Goal: Task Accomplishment & Management: Manage account settings

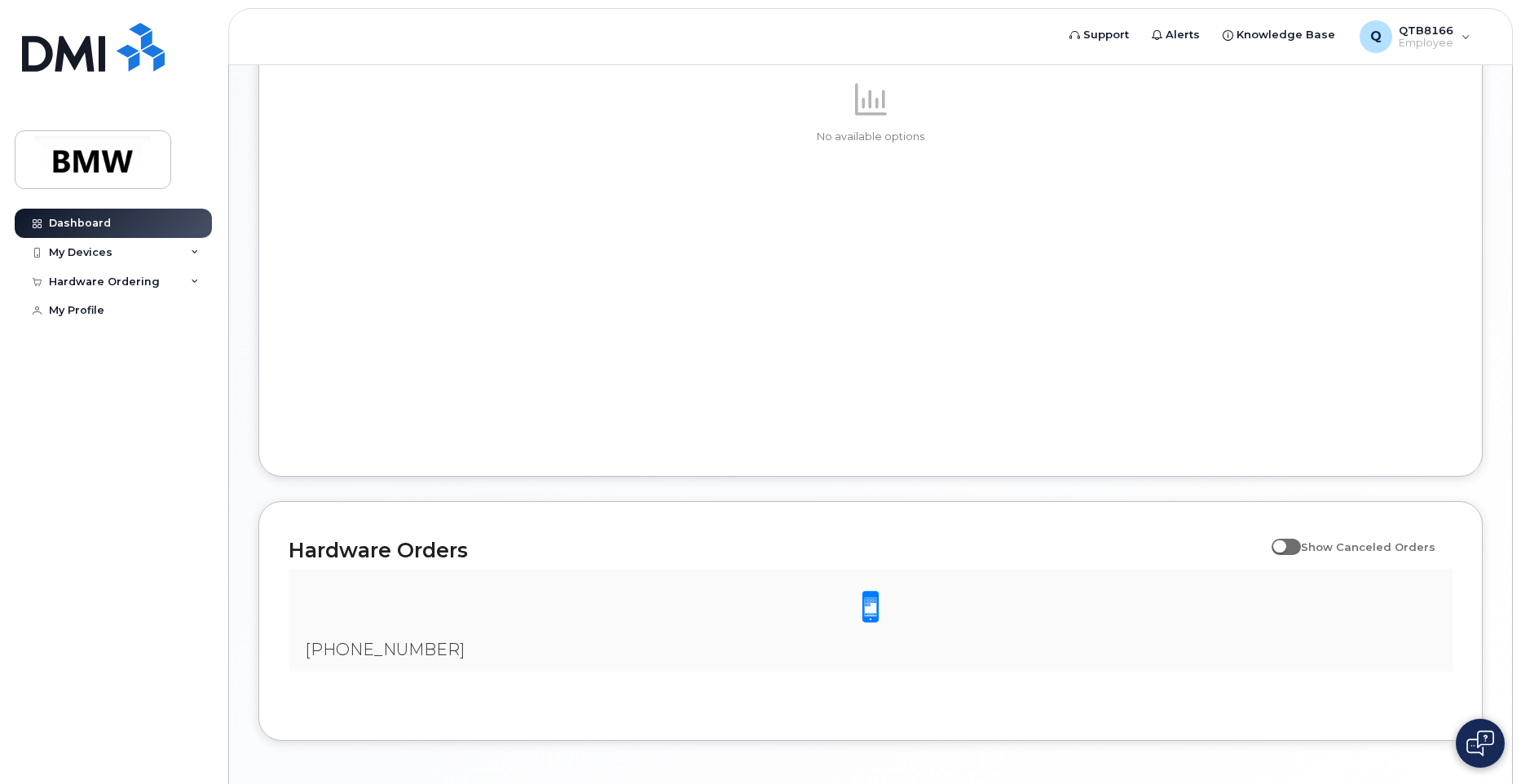
scroll to position [731, 0]
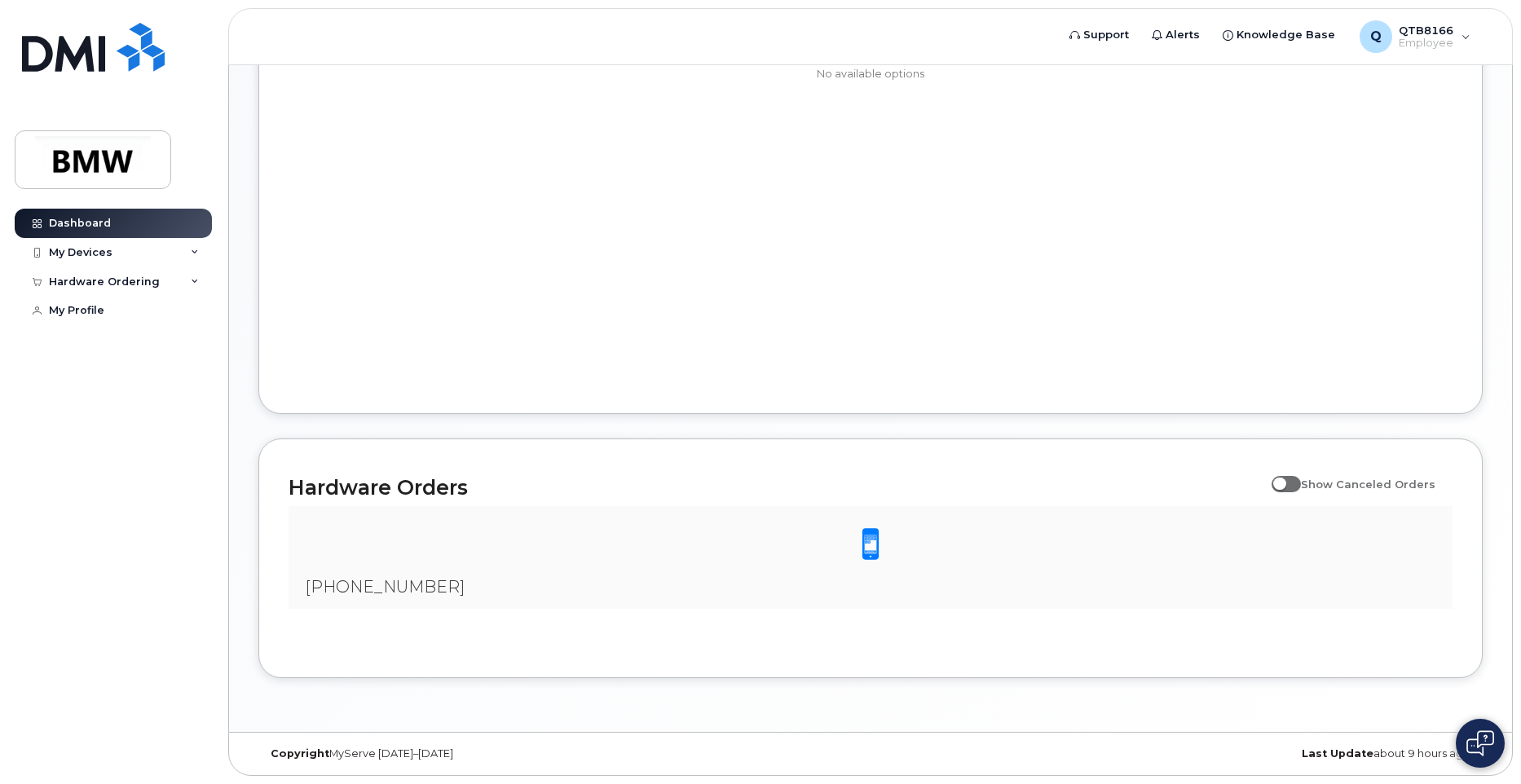
click at [865, 538] on span at bounding box center [870, 544] width 33 height 34
click at [349, 577] on span "[PHONE_NUMBER]" at bounding box center [384, 586] width 160 height 19
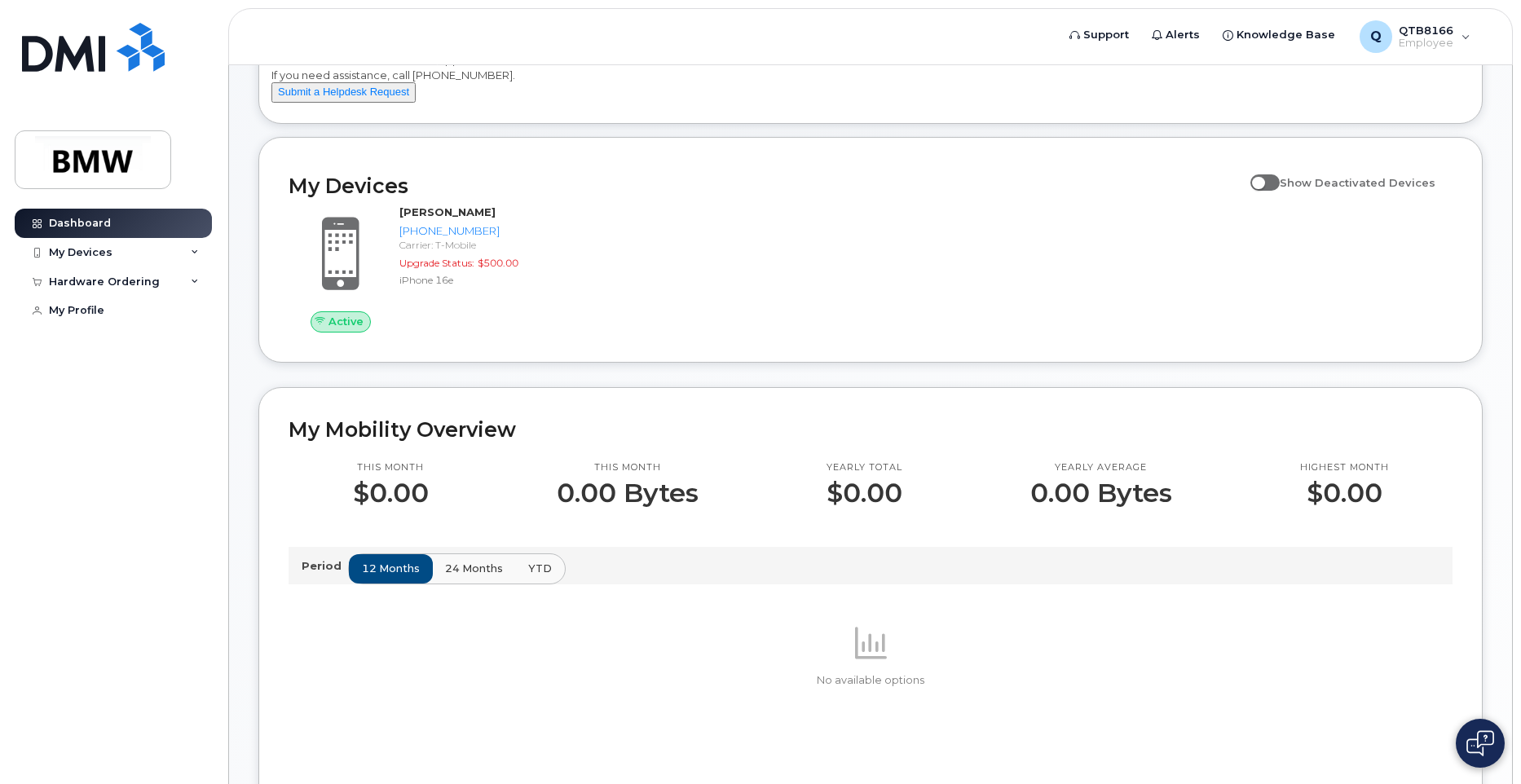
scroll to position [80, 0]
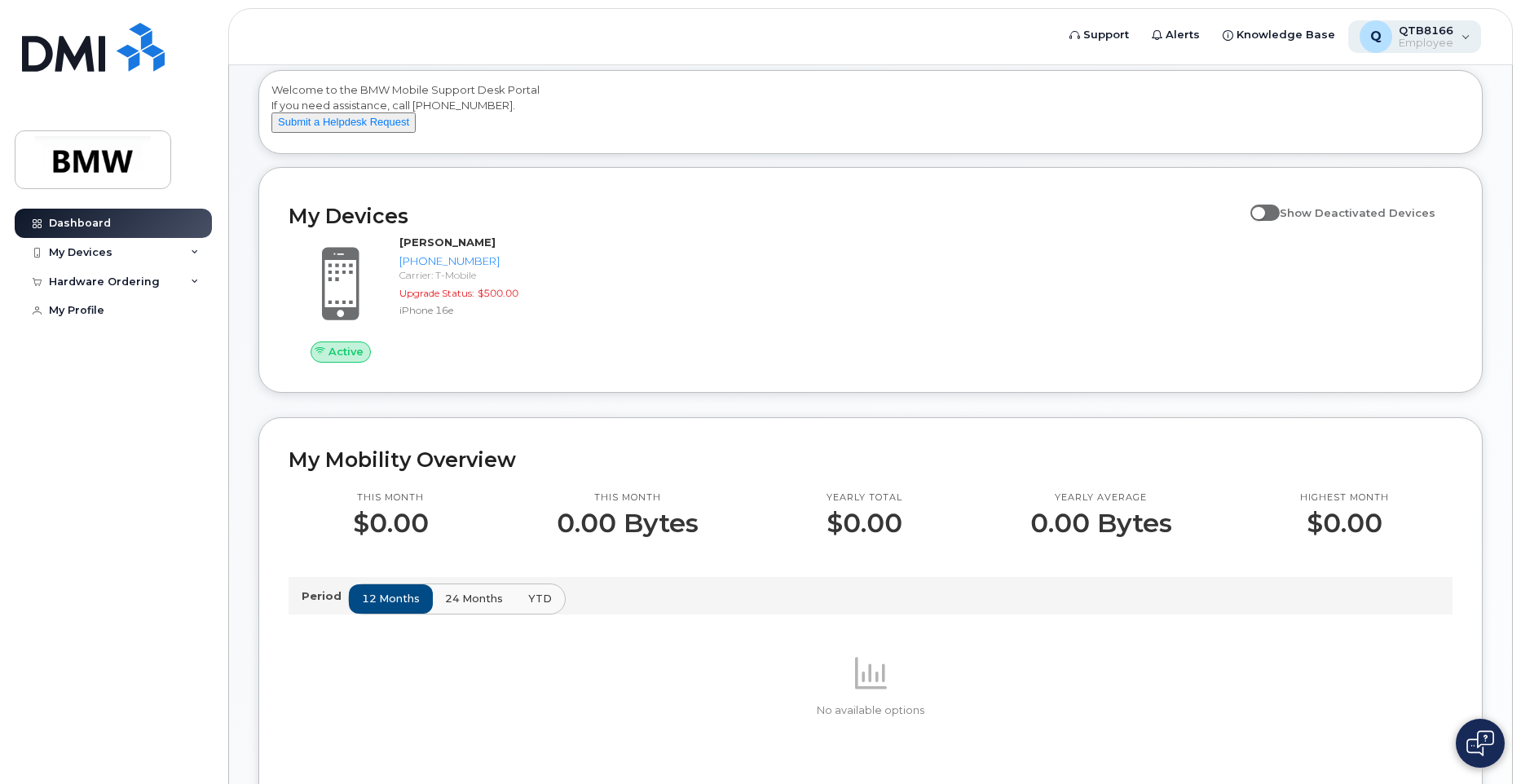
click at [1456, 33] on div "Q QTB8166 Employee" at bounding box center [1415, 36] width 134 height 33
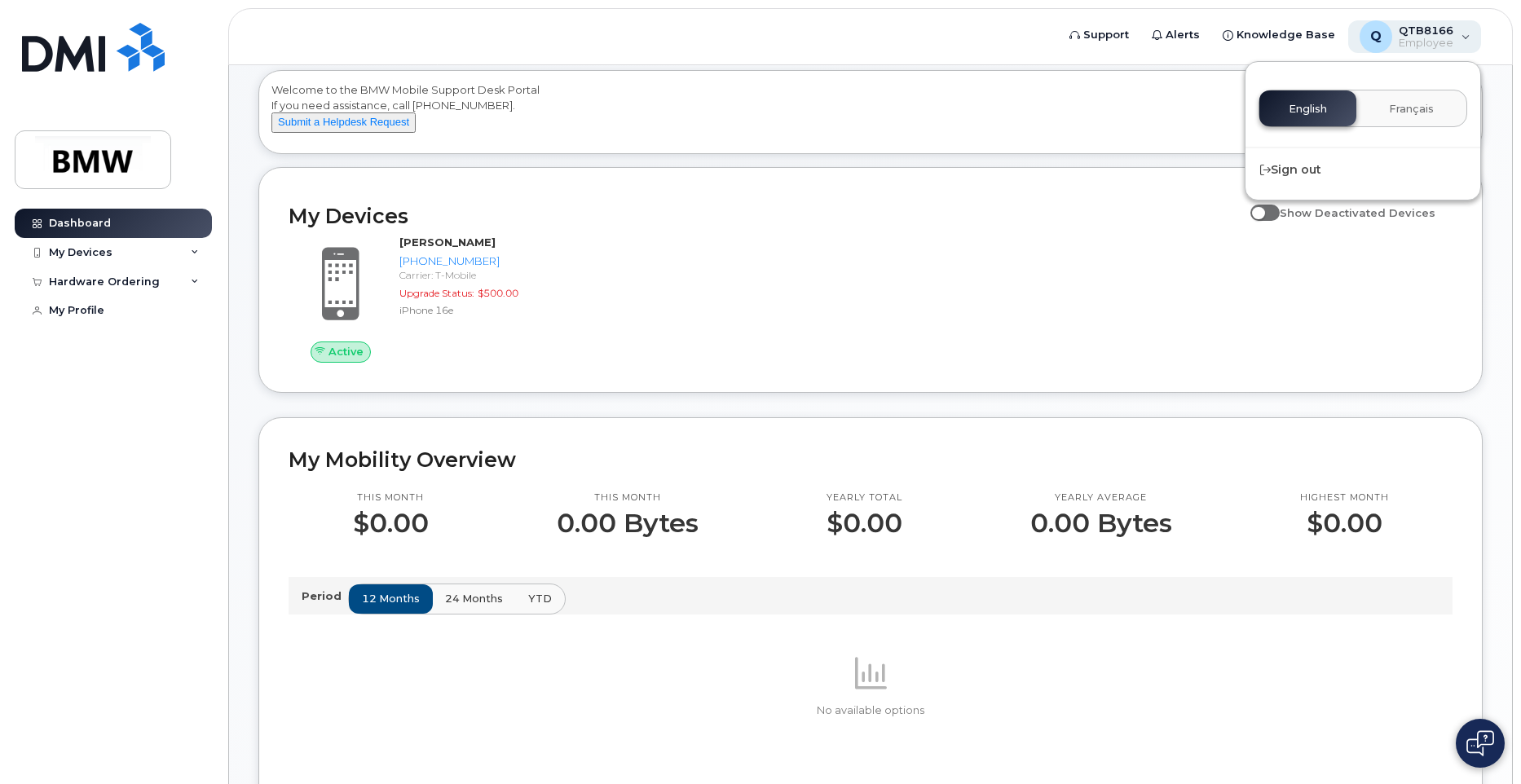
click at [1456, 33] on div "Q QTB8166 Employee" at bounding box center [1415, 36] width 134 height 33
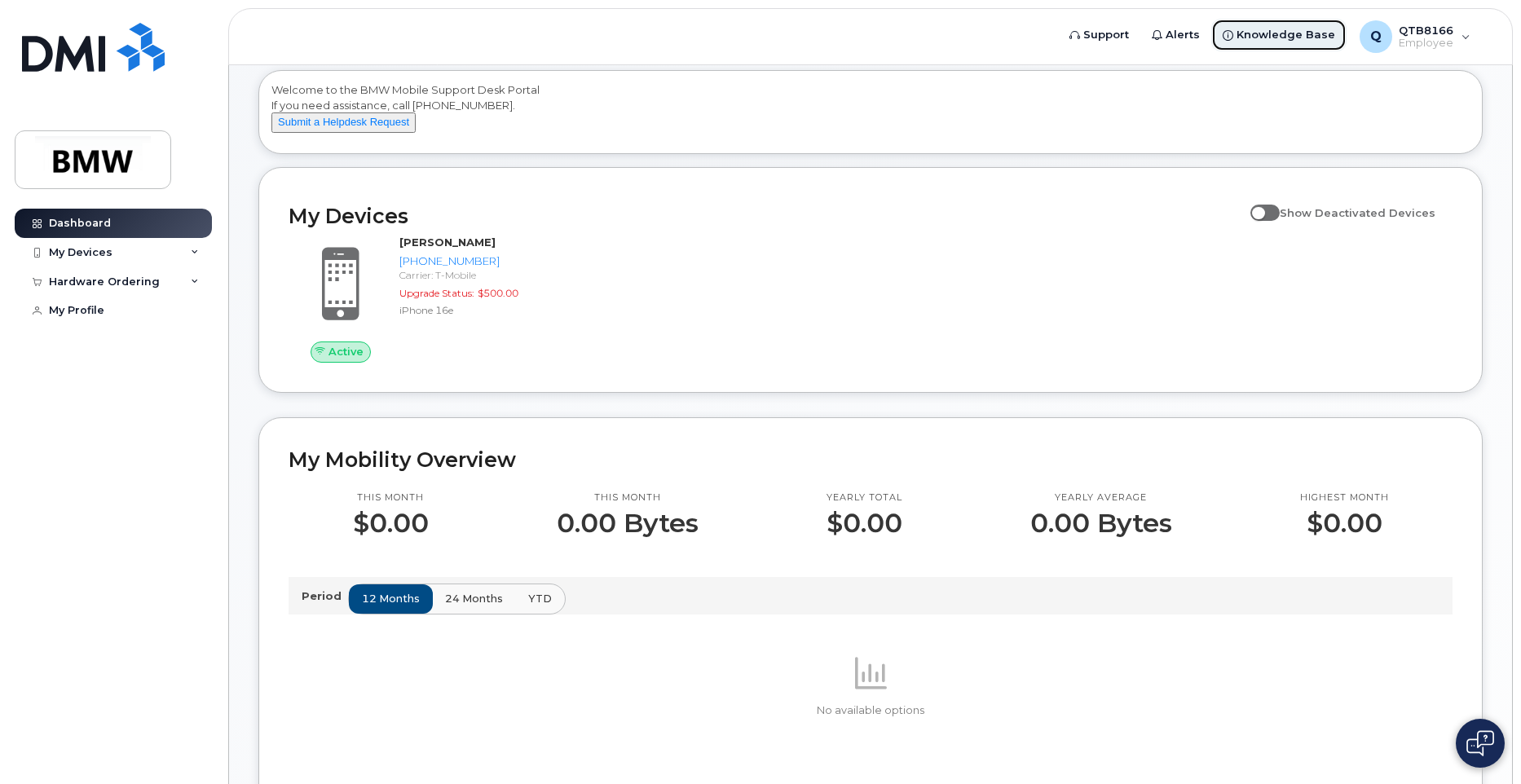
click at [1279, 36] on span "Knowledge Base" at bounding box center [1285, 34] width 99 height 16
click at [182, 247] on div "My Devices" at bounding box center [114, 252] width 197 height 29
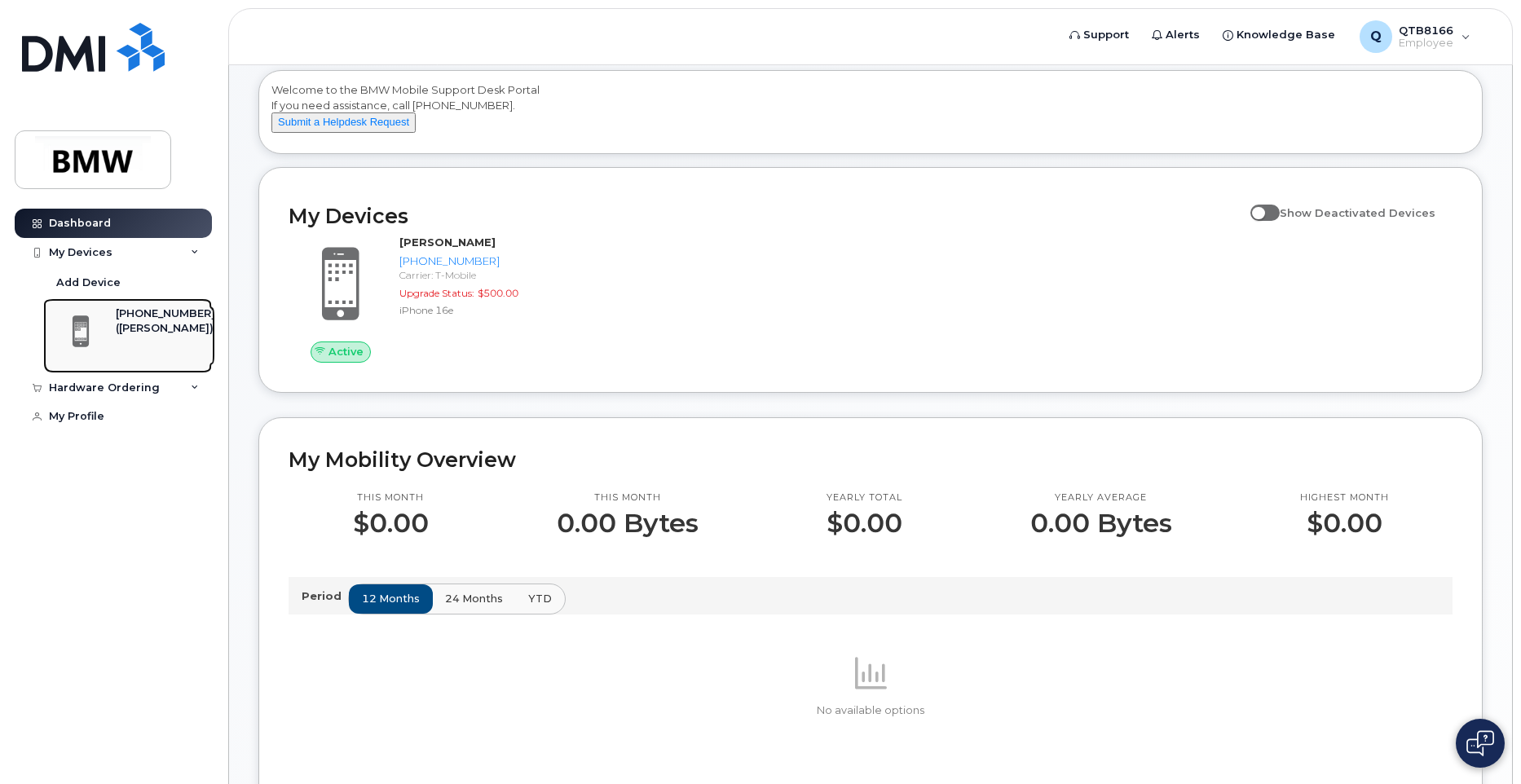
click at [128, 311] on div "[PHONE_NUMBER]" at bounding box center [165, 313] width 100 height 15
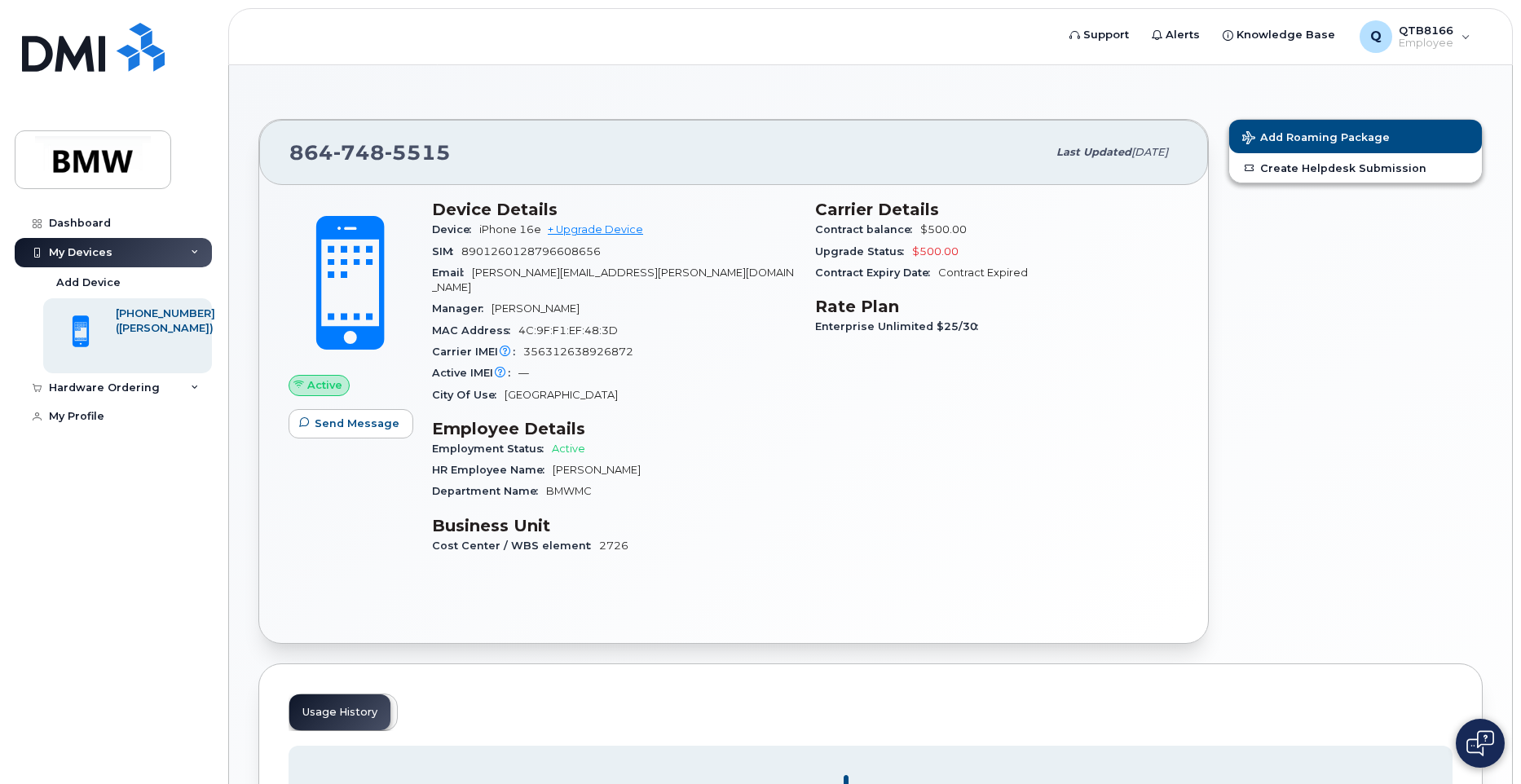
click at [332, 384] on span "Active" at bounding box center [324, 384] width 35 height 16
drag, startPoint x: 528, startPoint y: 339, endPoint x: 626, endPoint y: 339, distance: 98.0
click at [626, 345] on span "356312638926872" at bounding box center [579, 351] width 110 height 13
click at [1123, 34] on span "Support" at bounding box center [1105, 34] width 46 height 16
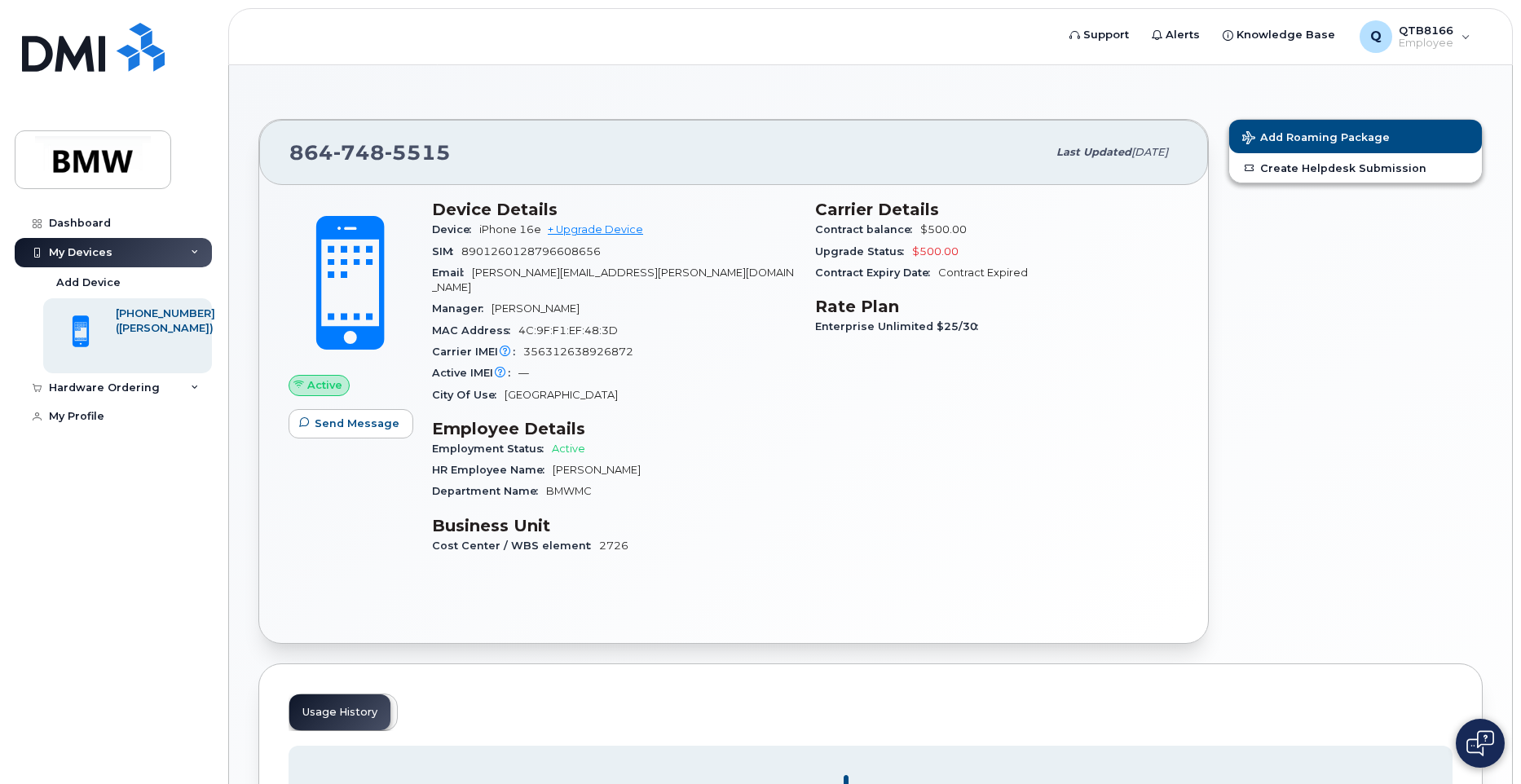
click at [1470, 746] on img at bounding box center [1479, 742] width 28 height 26
click at [799, 647] on section "864 748 5515 Last updated Aug 13, 2025 Active Send Message Device Details Devic…" at bounding box center [870, 532] width 1224 height 875
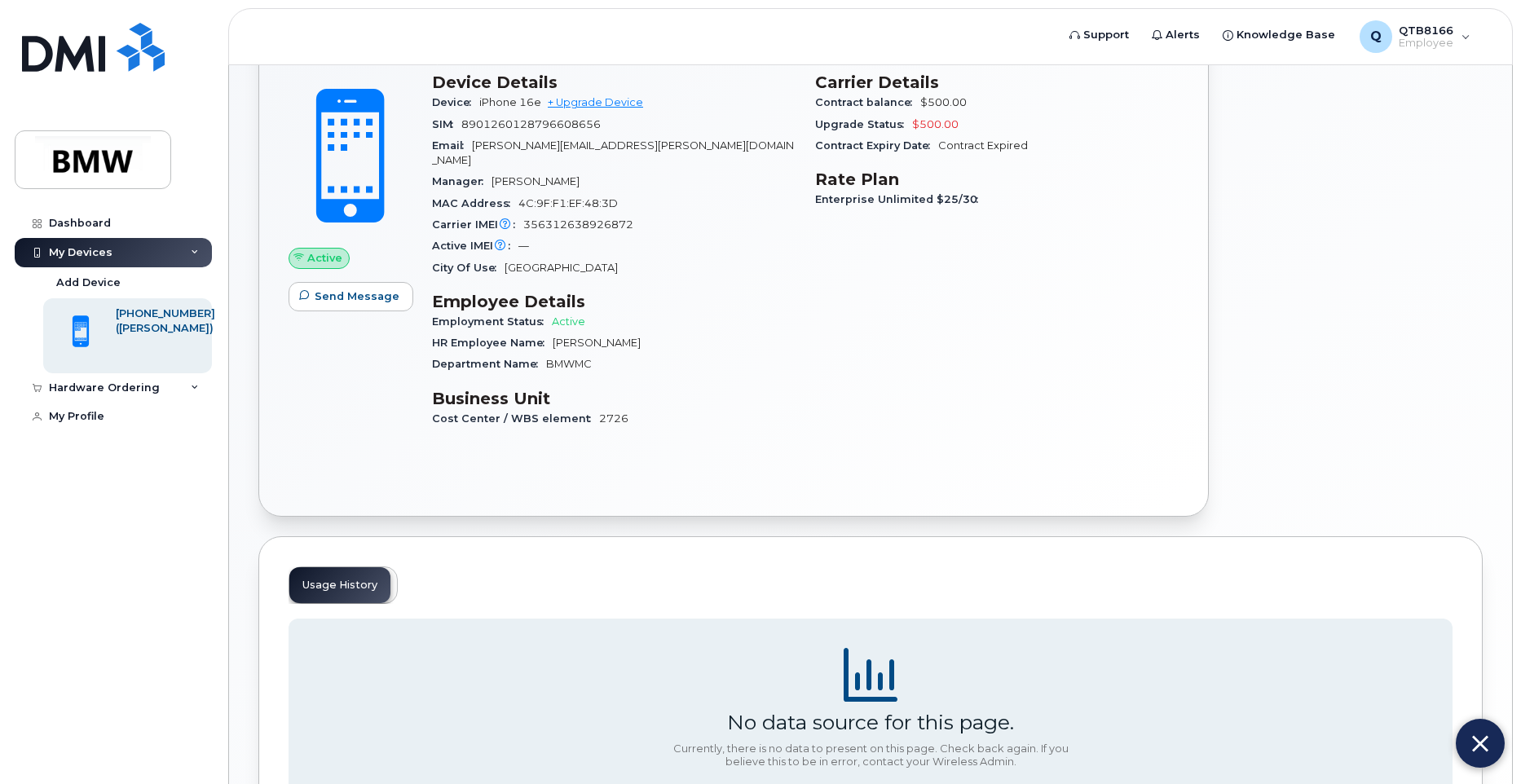
scroll to position [252, 0]
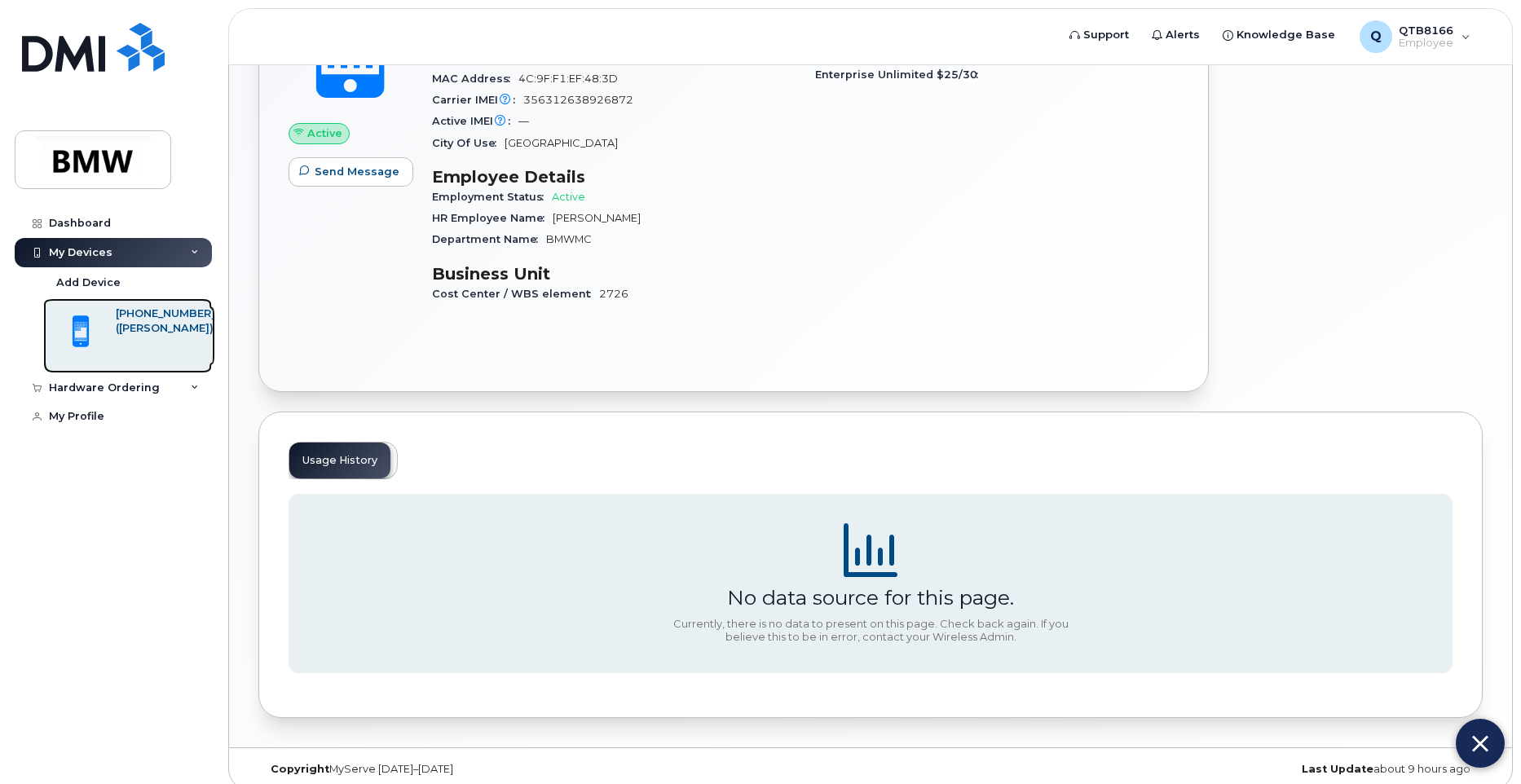
click at [112, 336] on div "[PHONE_NUMBER] ([PERSON_NAME])" at bounding box center [133, 335] width 164 height 59
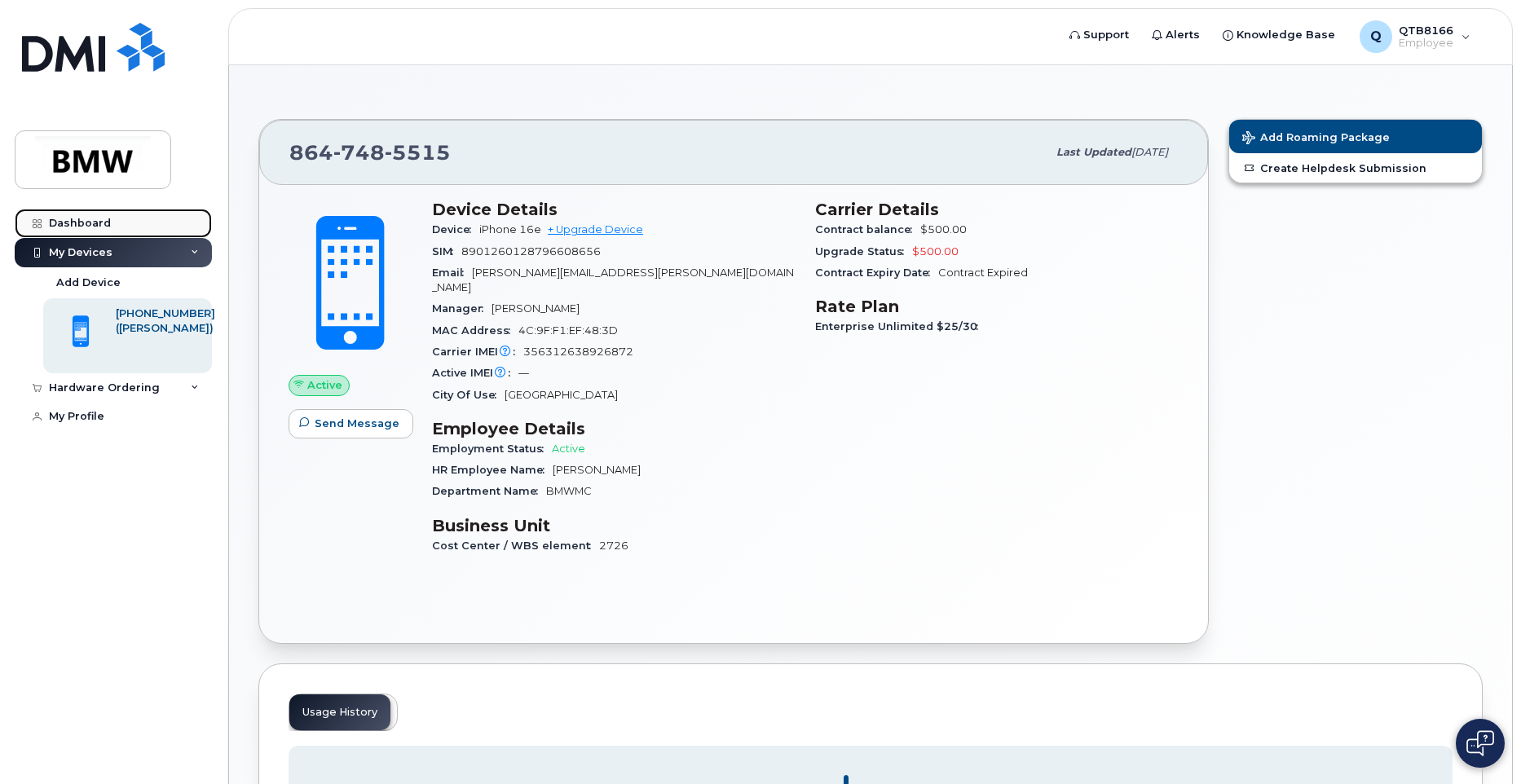
click at [89, 212] on link "Dashboard" at bounding box center [114, 222] width 197 height 29
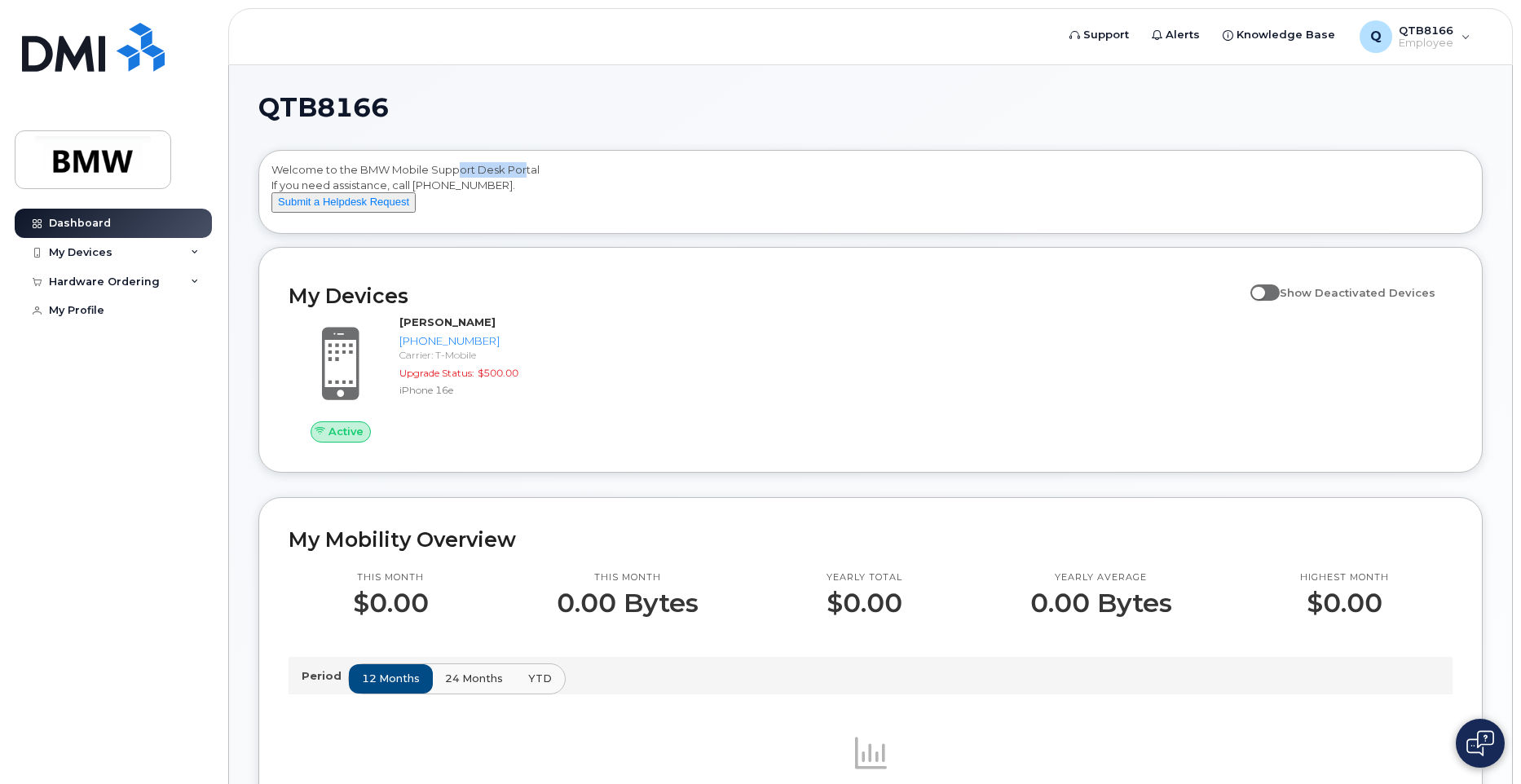
drag, startPoint x: 469, startPoint y: 172, endPoint x: 526, endPoint y: 172, distance: 57.0
click at [526, 172] on div "Welcome to the BMW Mobile Support Desk Portal If you need assistance, call 800-…" at bounding box center [870, 195] width 1198 height 65
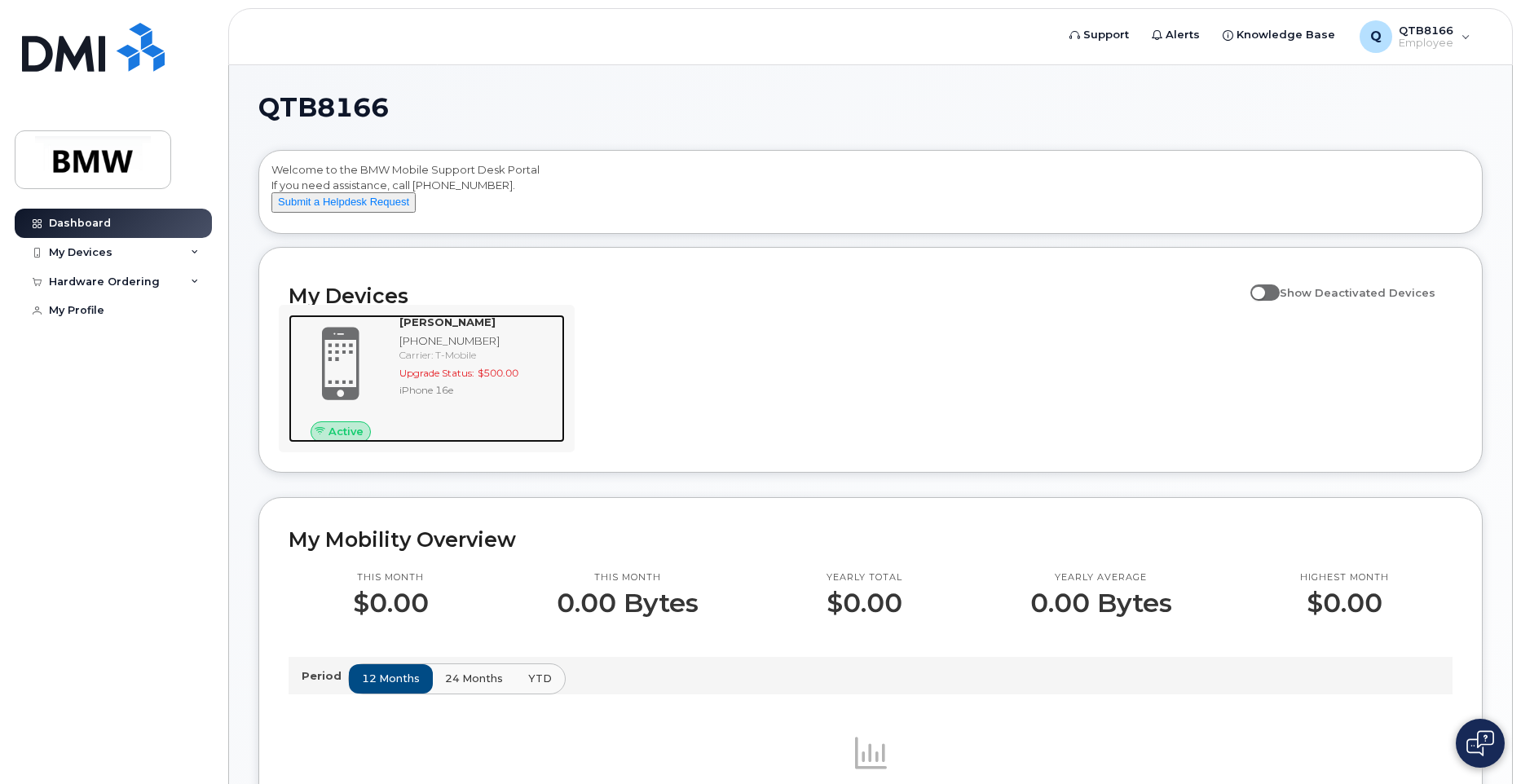
click at [519, 413] on div "Bradlee Crawford 864-748-5515 Carrier: T-Mobile Upgrade Status: $500.00 iPhone …" at bounding box center [479, 378] width 172 height 127
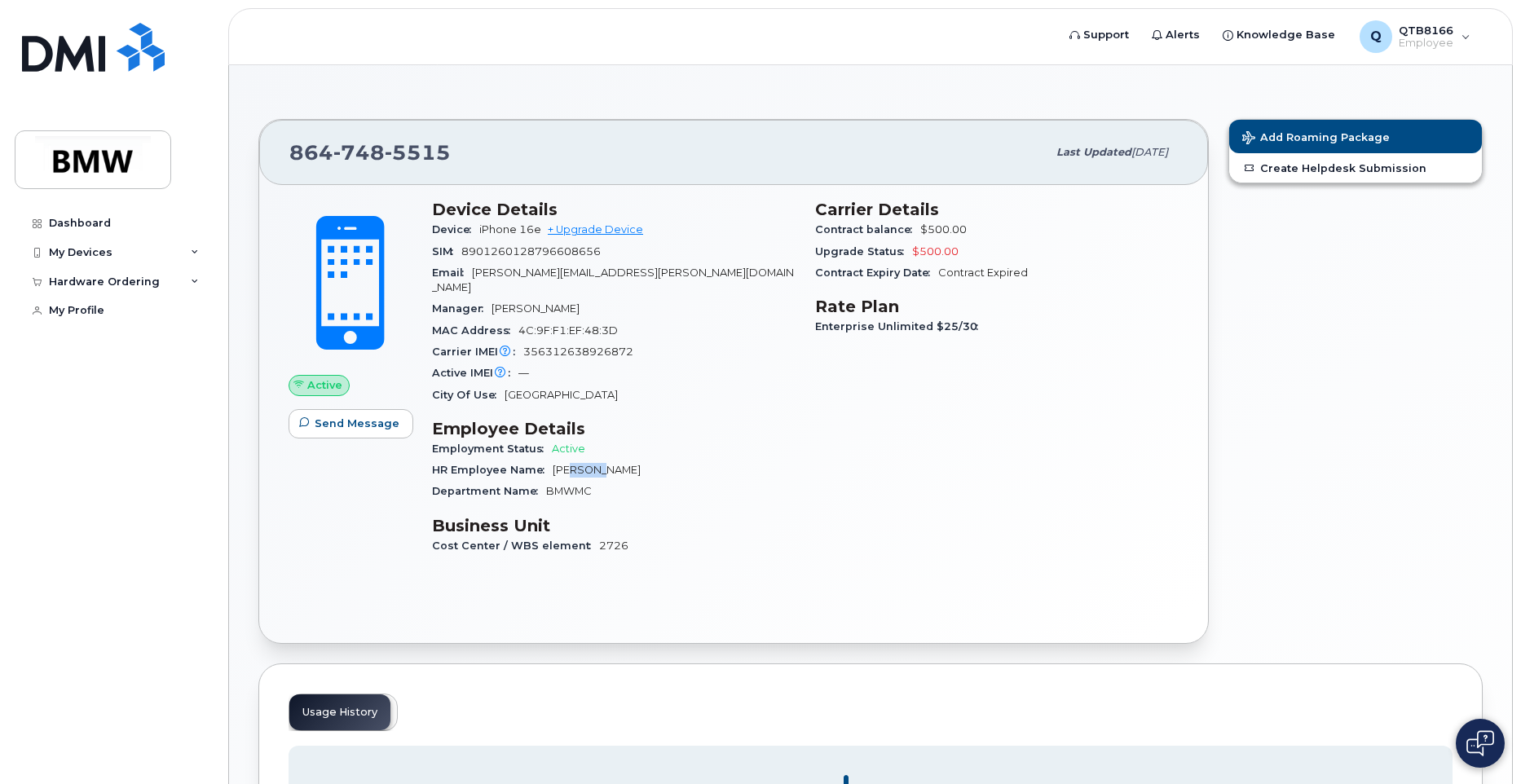
drag, startPoint x: 569, startPoint y: 461, endPoint x: 593, endPoint y: 458, distance: 24.2
click at [593, 464] on span "[PERSON_NAME]" at bounding box center [596, 470] width 88 height 13
drag, startPoint x: 554, startPoint y: 469, endPoint x: 578, endPoint y: 469, distance: 24.0
click at [578, 481] on div "Department Name BMWMC" at bounding box center [614, 491] width 364 height 21
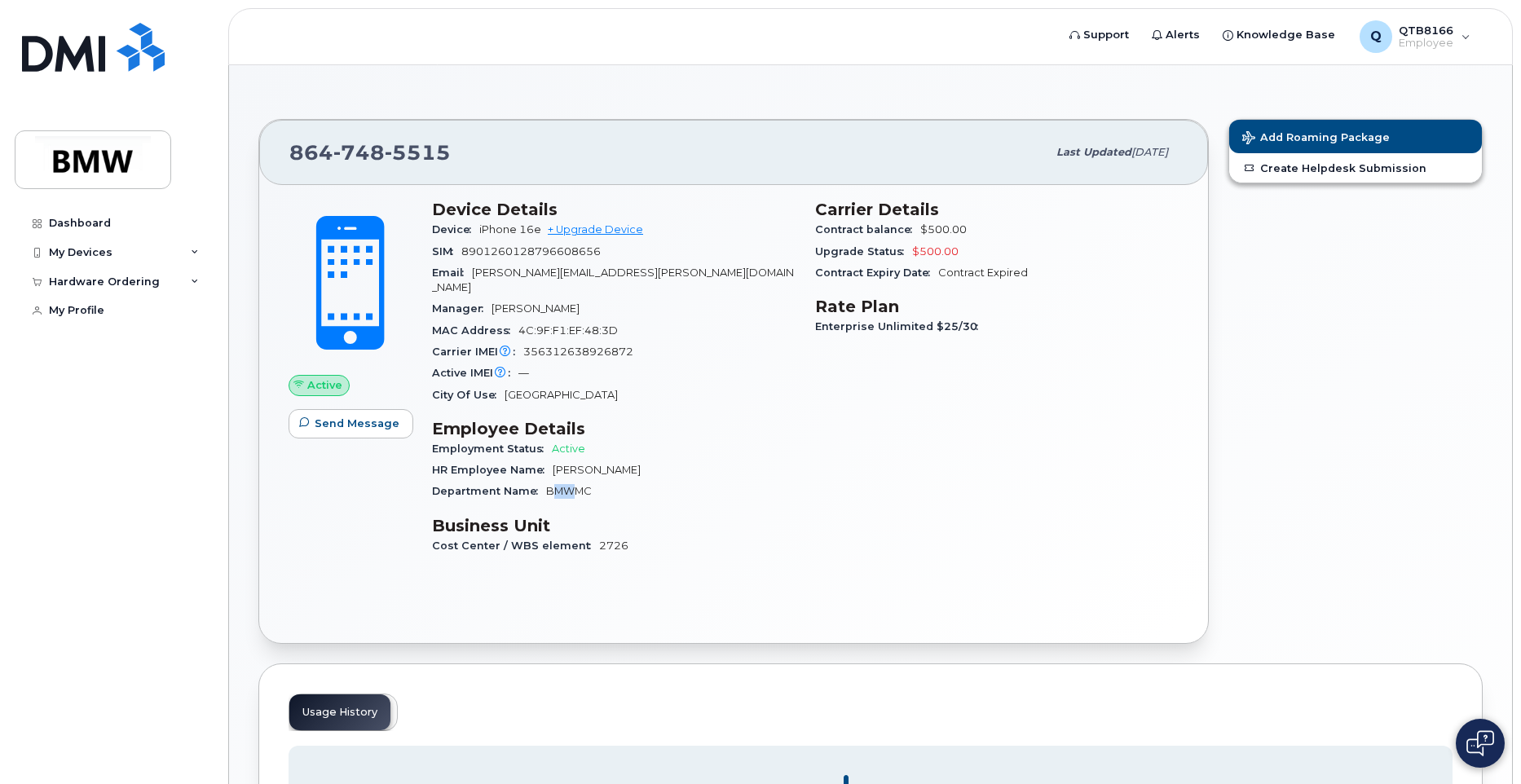
click at [578, 481] on div "Department Name BMWMC" at bounding box center [614, 491] width 364 height 21
click at [116, 311] on link "My Profile" at bounding box center [114, 310] width 197 height 29
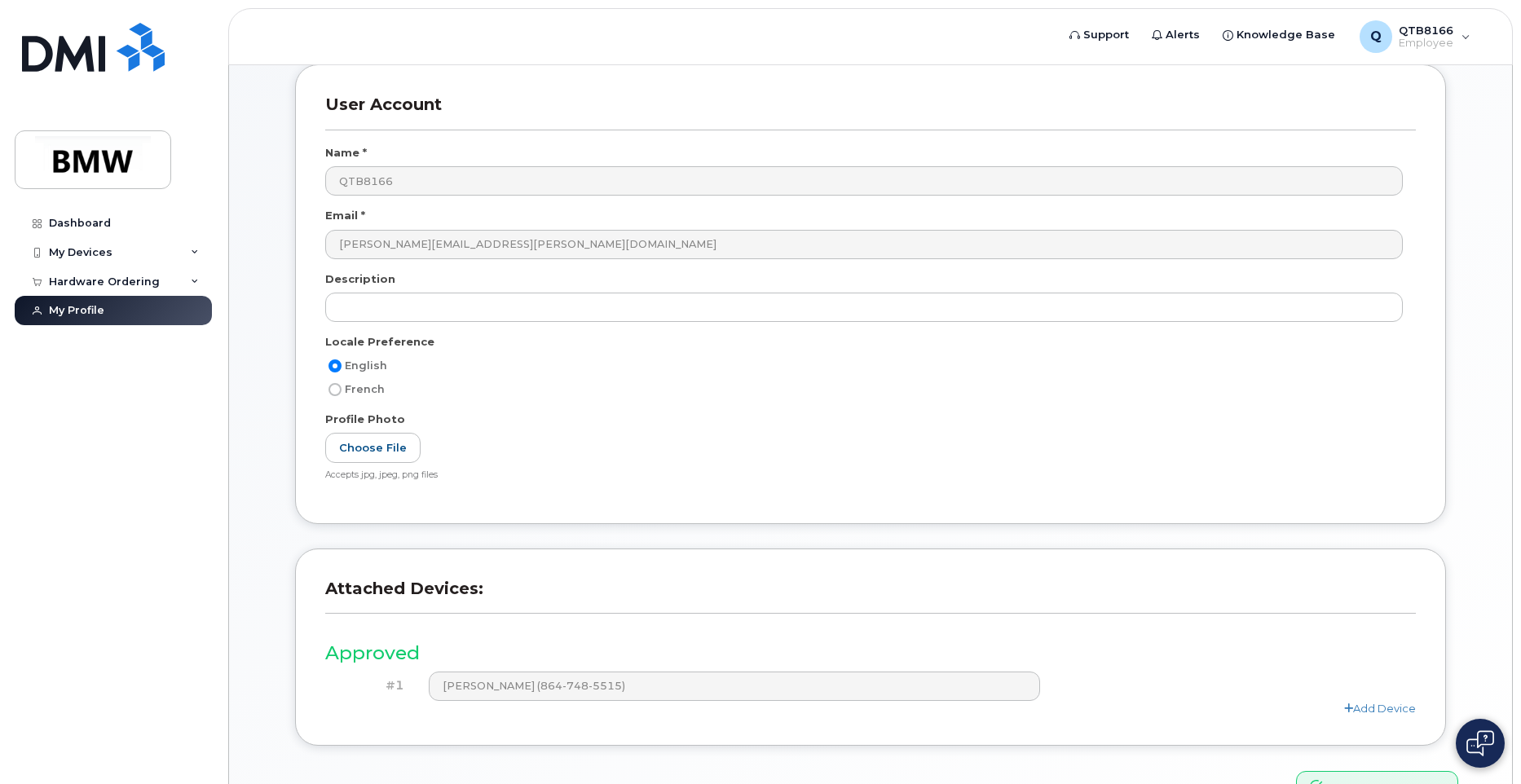
scroll to position [184, 0]
